Goal: Check status: Check status

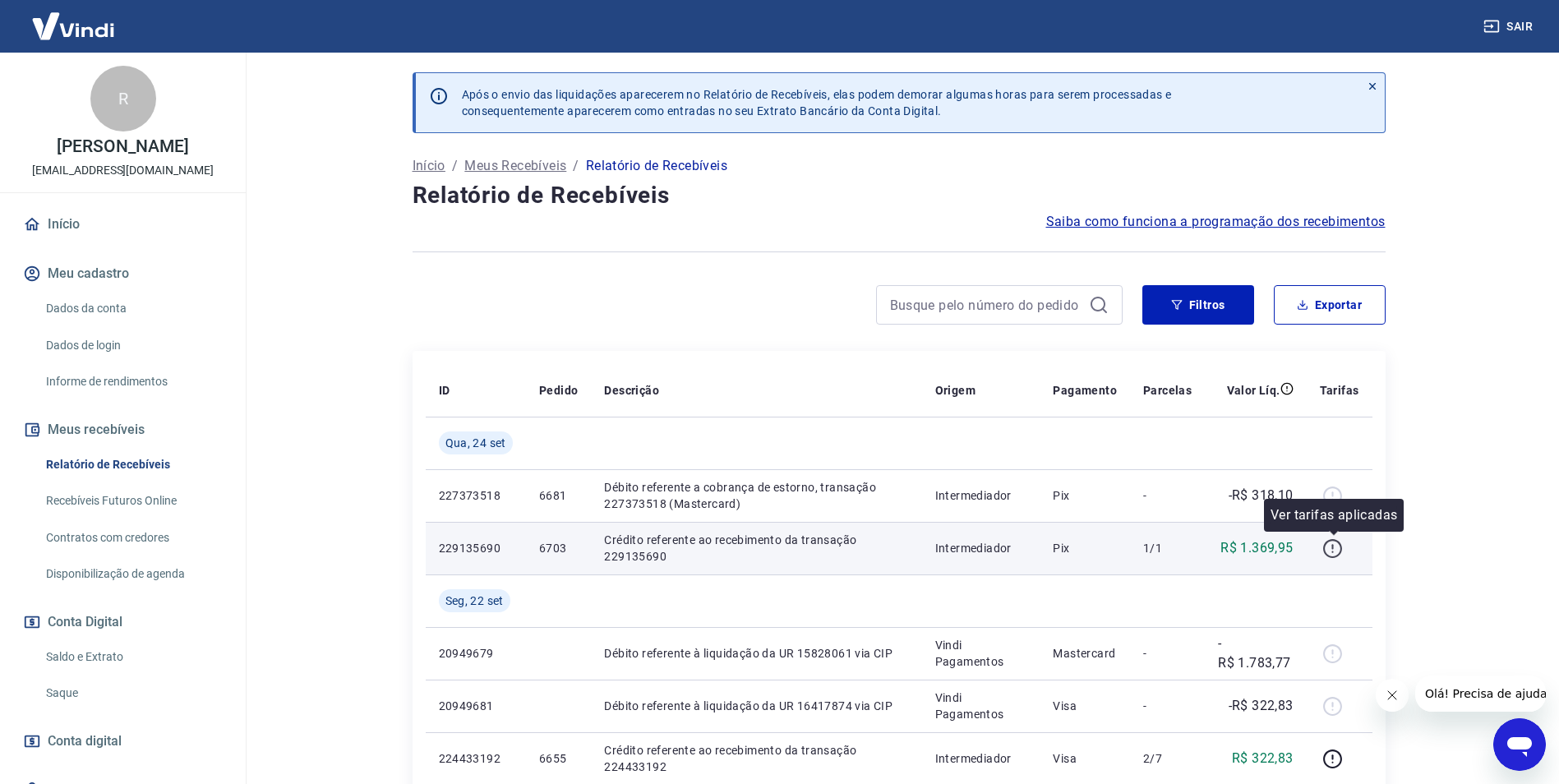
click at [1334, 548] on icon "button" at bounding box center [1333, 546] width 2 height 5
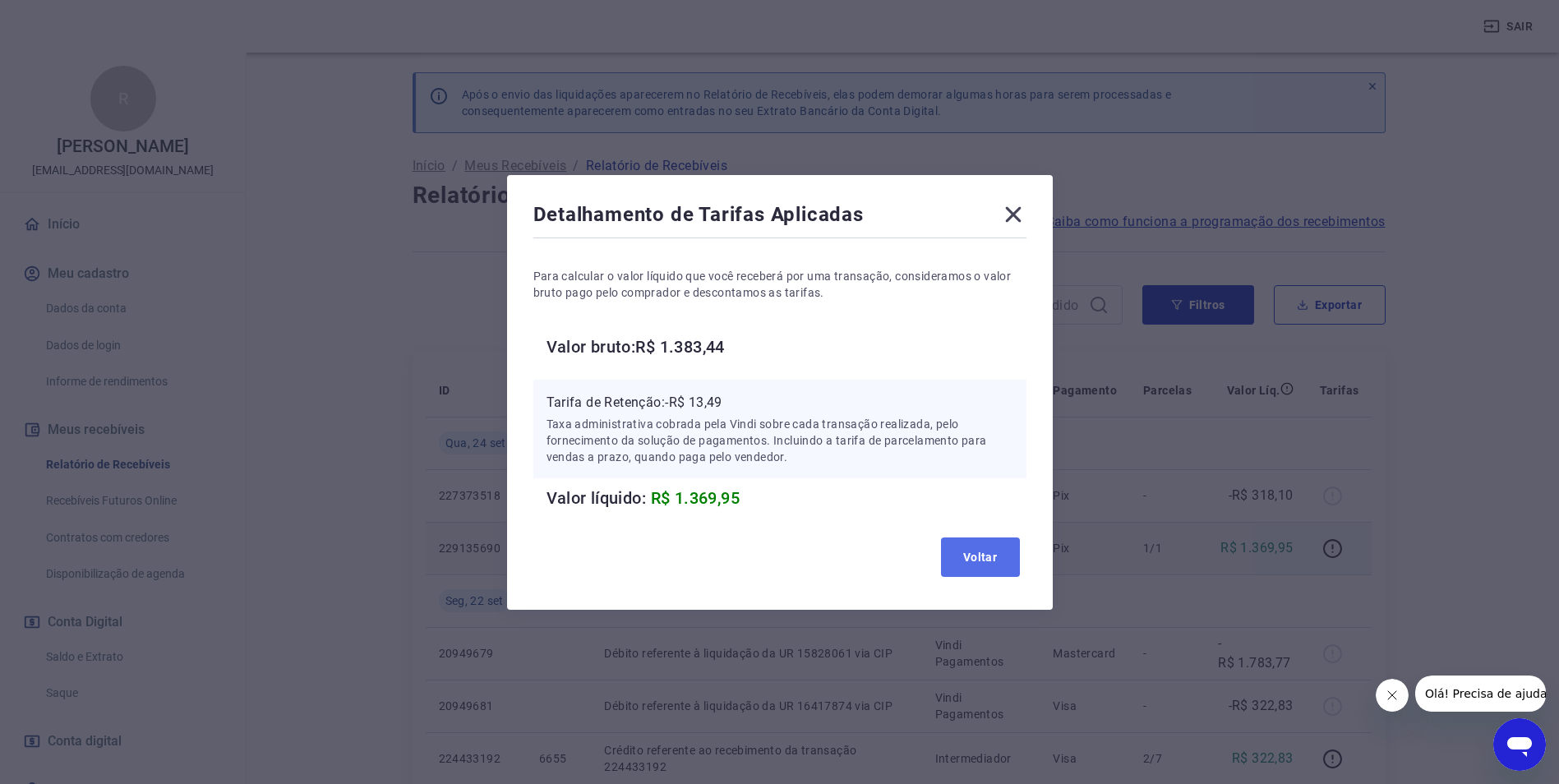
click at [1007, 566] on button "Voltar" at bounding box center [980, 557] width 79 height 40
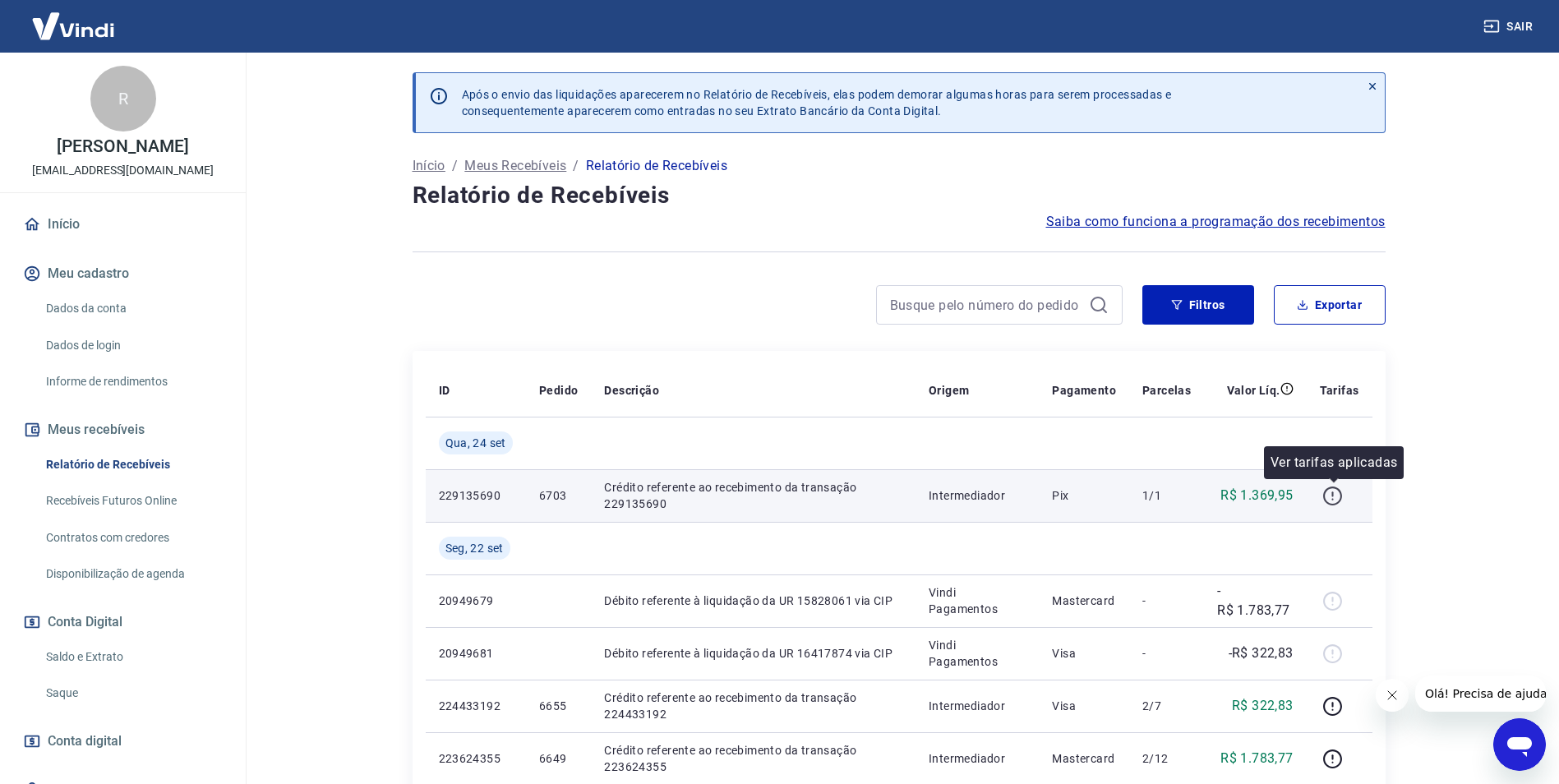
click at [1339, 498] on icon "button" at bounding box center [1333, 495] width 21 height 21
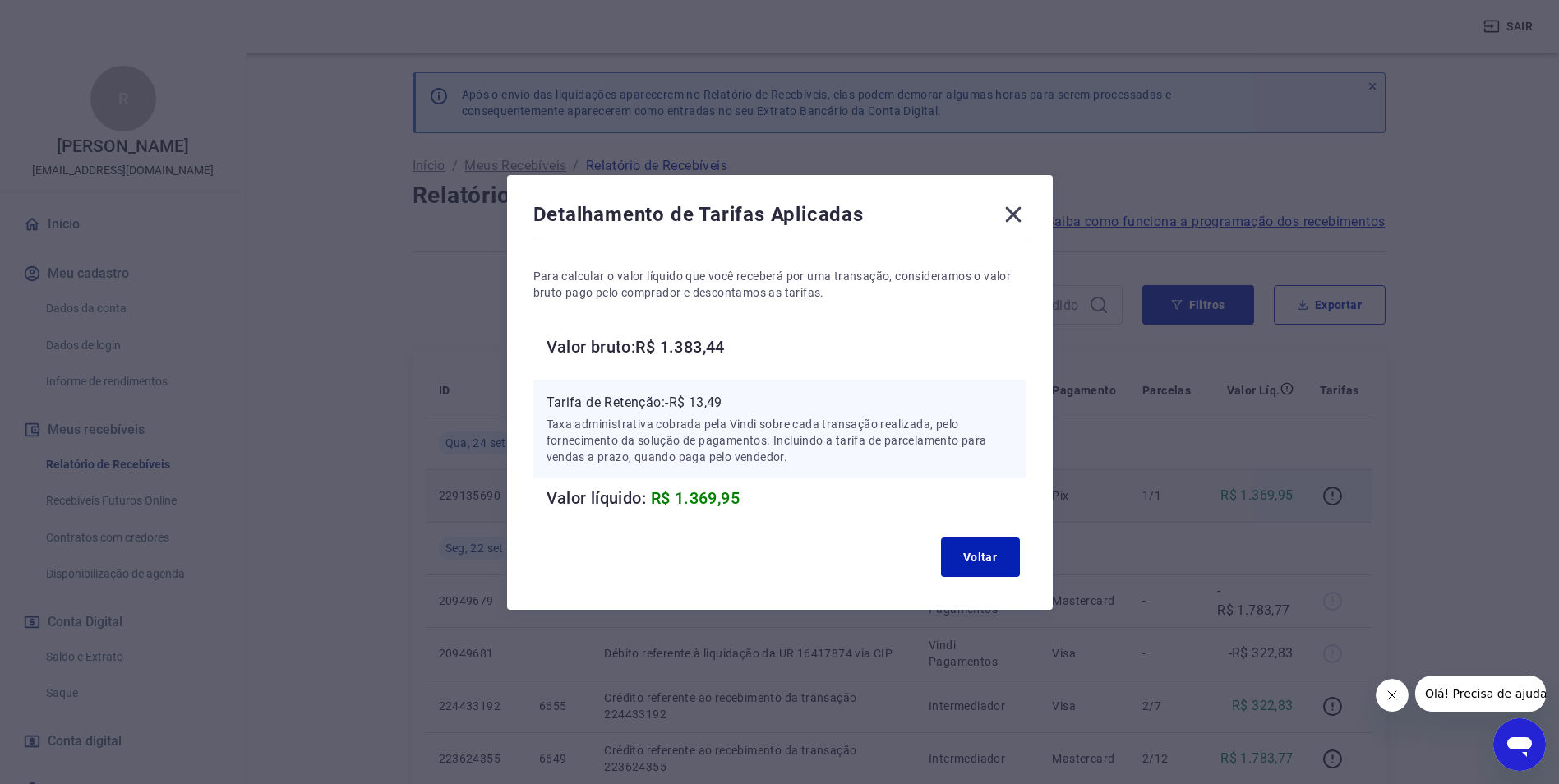
click at [1014, 211] on icon at bounding box center [1013, 214] width 26 height 26
